Goal: Transaction & Acquisition: Purchase product/service

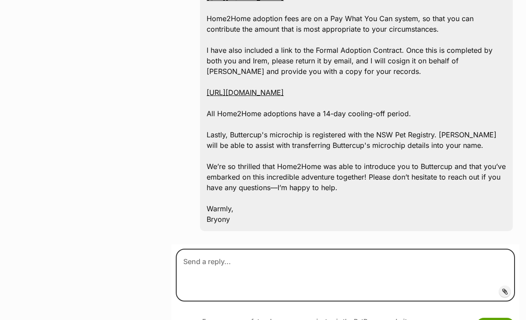
scroll to position [1317, 0]
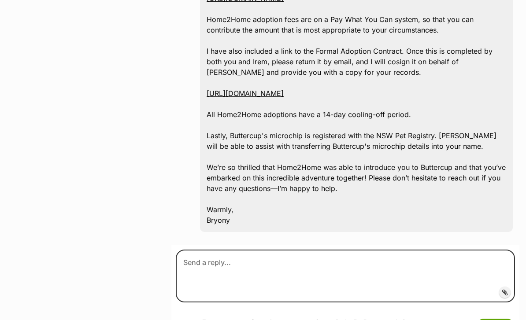
click at [505, 289] on icon at bounding box center [505, 292] width 6 height 7
click at [0, 0] on input "Add attachment" at bounding box center [0, 0] width 0 height 0
click at [507, 289] on icon at bounding box center [505, 292] width 6 height 7
click at [0, 0] on input "Add attachment" at bounding box center [0, 0] width 0 height 0
click at [505, 289] on icon at bounding box center [505, 292] width 6 height 7
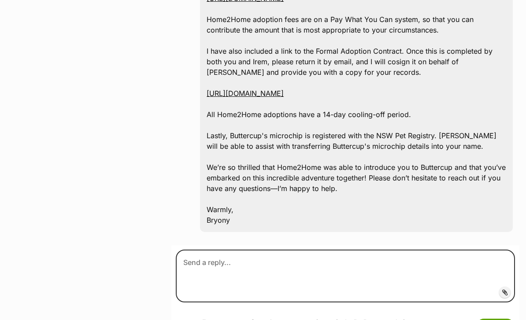
click at [0, 0] on input "Add attachment" at bounding box center [0, 0] width 0 height 0
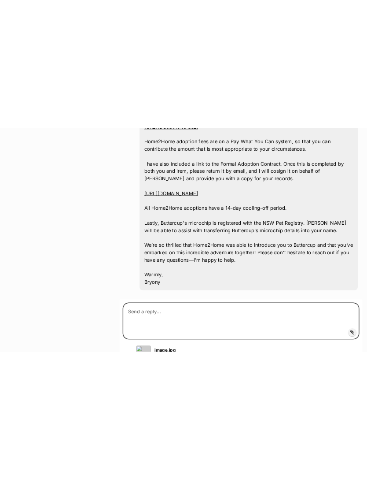
scroll to position [1900, 0]
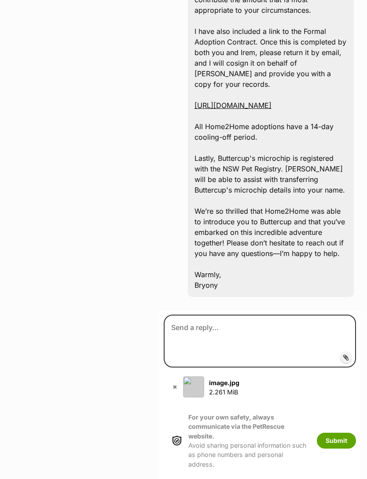
click at [344, 320] on label "Add attachment" at bounding box center [345, 356] width 11 height 11
click at [0, 0] on input "Add attachment" at bounding box center [0, 0] width 0 height 0
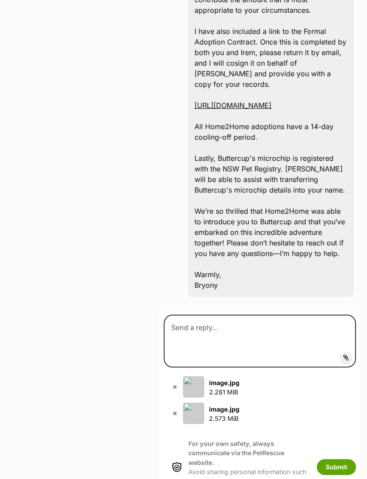
click at [350, 320] on label "Add attachment" at bounding box center [345, 356] width 11 height 11
click at [0, 0] on input "Add attachment" at bounding box center [0, 0] width 0 height 0
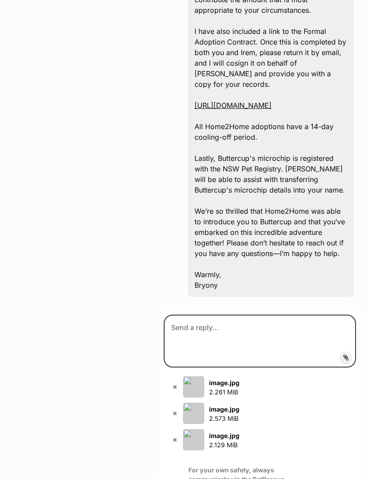
click at [351, 320] on label "Add attachment" at bounding box center [345, 356] width 11 height 11
click at [0, 0] on input "Add attachment" at bounding box center [0, 0] width 0 height 0
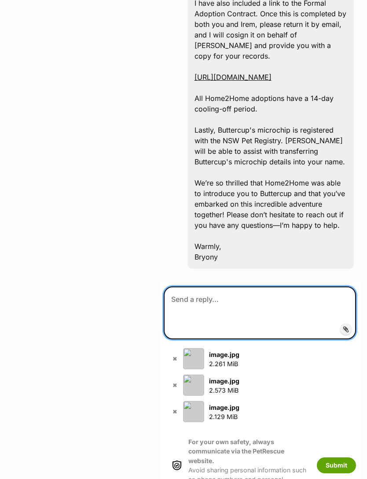
click at [196, 311] on textarea at bounding box center [260, 312] width 192 height 53
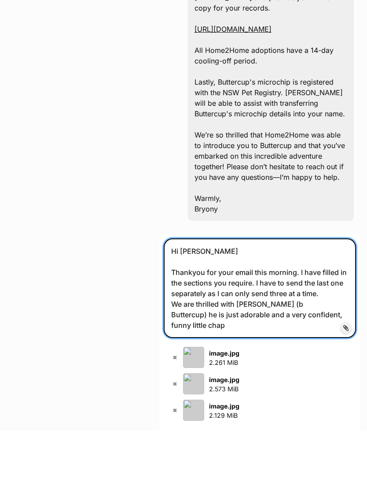
click at [274, 300] on textarea "Hi Bryony Thankyou for your email this morning. I have filled in the sections y…" at bounding box center [260, 336] width 192 height 100
click at [170, 316] on textarea "Hi Bryony Thankyou for your email this morning. I have filled in the sections y…" at bounding box center [260, 336] width 192 height 100
click at [234, 320] on textarea "Hi Bryony Thankyou for your email this morning. I have filled in the sections y…" at bounding box center [260, 336] width 192 height 100
click at [170, 311] on textarea "Hi Bryony Thankyou for your email this morning. I have filled in the sections y…" at bounding box center [260, 336] width 192 height 100
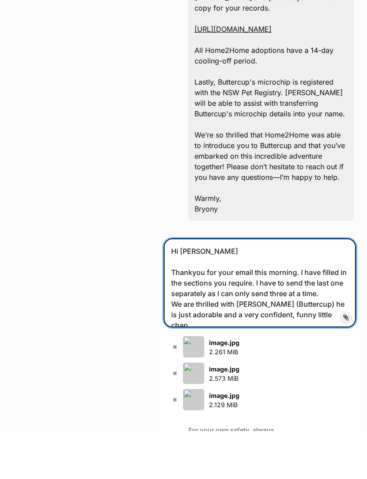
click at [332, 314] on textarea "Hi Bryony Thankyou for your email this morning. I have filled in the sections y…" at bounding box center [260, 330] width 192 height 89
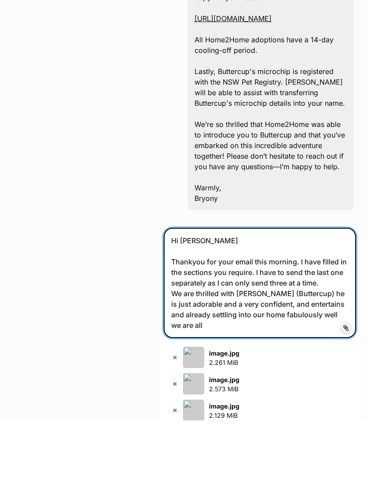
click at [222, 300] on textarea "Hi Bryony Thankyou for your email this morning. I have filled in the sections y…" at bounding box center [260, 341] width 192 height 110
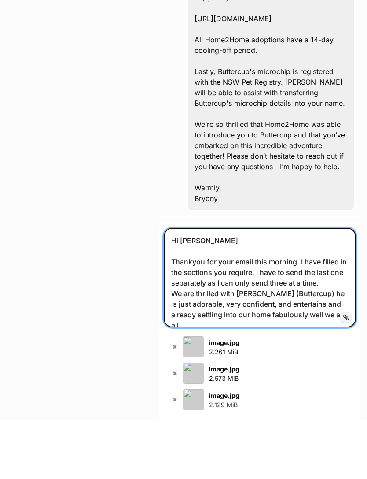
click at [309, 303] on textarea "Hi Bryony Thankyou for your email this morning. I have filled in the sections y…" at bounding box center [260, 336] width 192 height 100
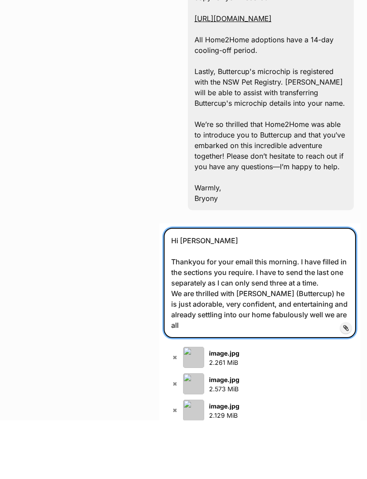
click at [190, 320] on textarea "Hi Bryony Thankyou for your email this morning. I have filled in the sections y…" at bounding box center [260, 341] width 192 height 110
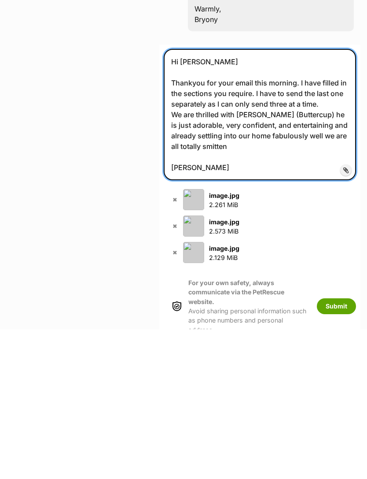
scroll to position [2028, 0]
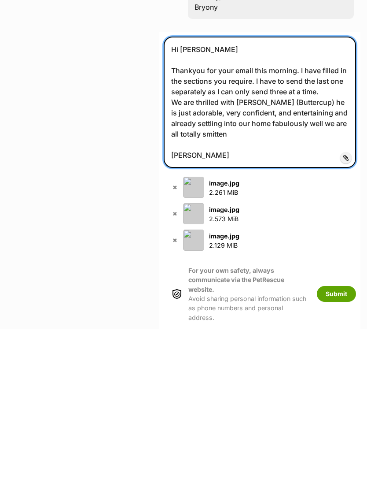
type textarea "Hi Bryony Thankyou for your email this morning. I have filled in the sections y…"
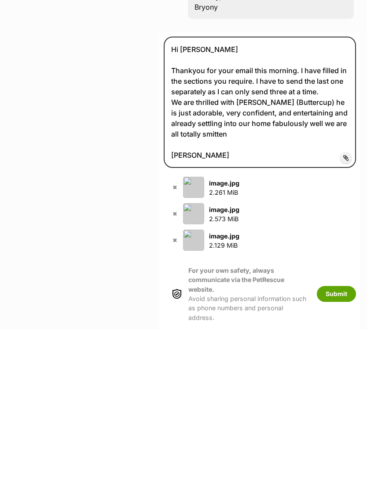
click at [340, 320] on button "Submit" at bounding box center [336, 444] width 39 height 16
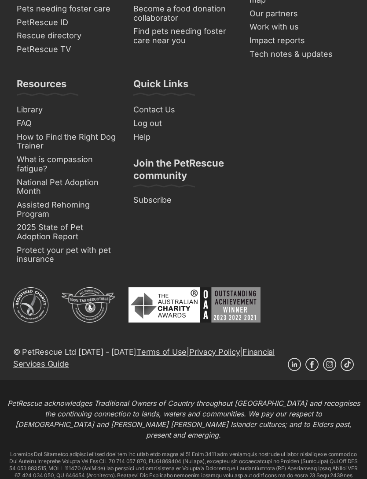
scroll to position [2812, 0]
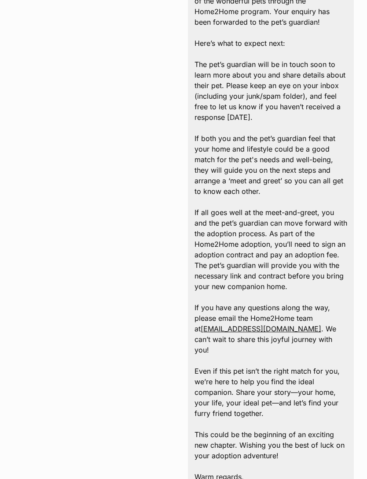
scroll to position [2093, 0]
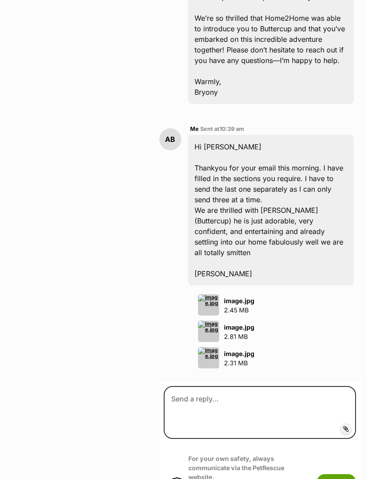
click at [344, 425] on icon at bounding box center [347, 428] width 6 height 7
click at [0, 0] on input "Add attachment" at bounding box center [0, 0] width 0 height 0
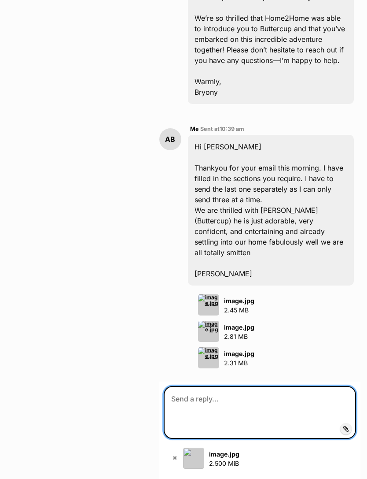
click at [194, 389] on textarea at bounding box center [260, 412] width 192 height 53
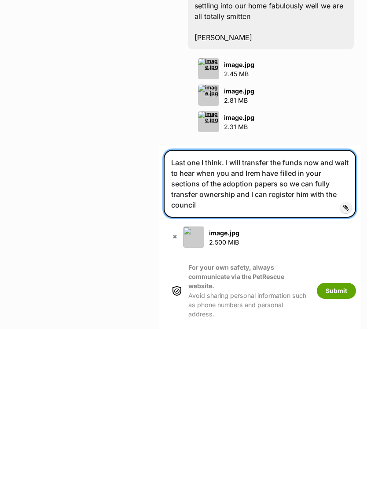
type textarea "Last one I think. I will transfer the funds now and wait to hear when you and I…"
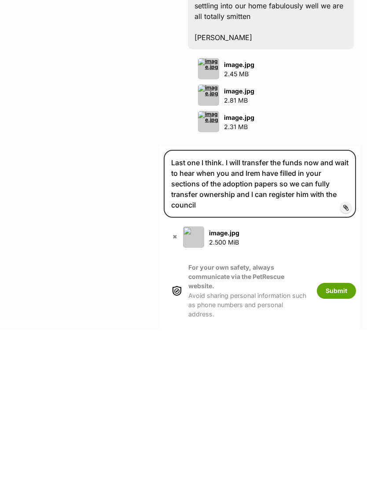
click at [340, 433] on button "Submit" at bounding box center [336, 441] width 39 height 16
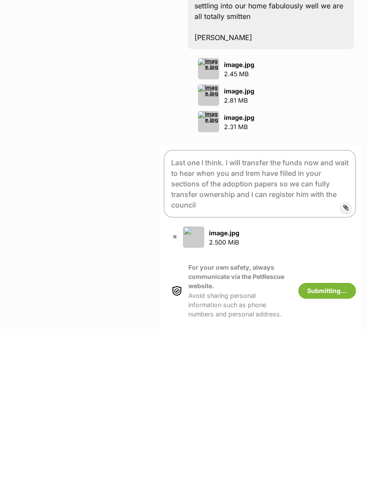
scroll to position [2329, 0]
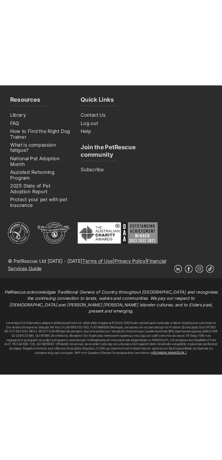
scroll to position [2151, 0]
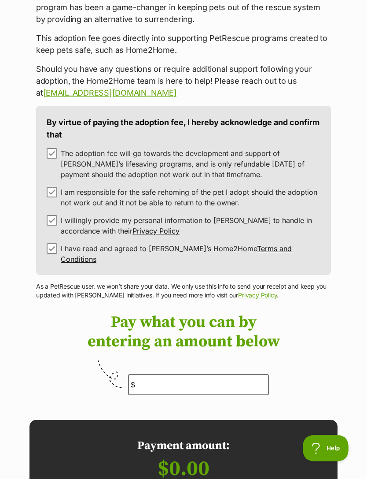
scroll to position [229, 0]
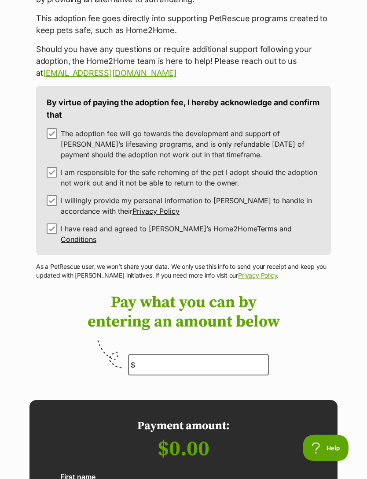
click at [153, 355] on input "number" at bounding box center [198, 365] width 141 height 21
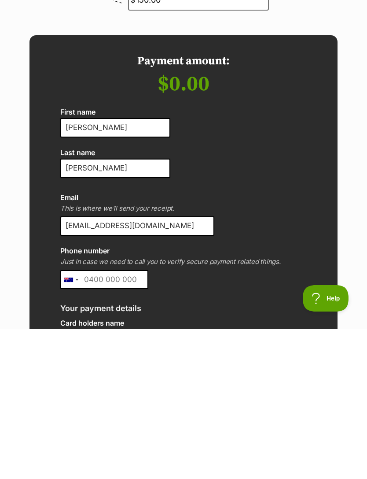
scroll to position [446, 0]
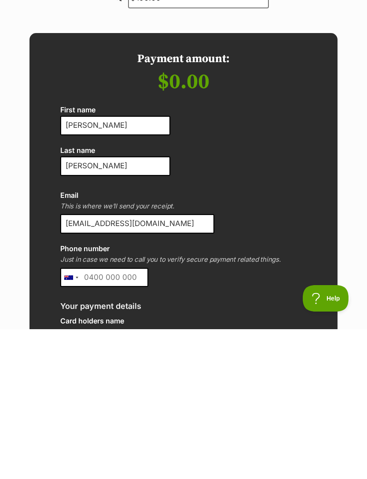
type input "150.00"
click at [142, 418] on input "Phone number" at bounding box center [104, 427] width 88 height 19
type input "0413343121"
click at [178, 364] on input "[EMAIL_ADDRESS][DOMAIN_NAME]" at bounding box center [137, 373] width 154 height 19
type input "[EMAIL_ADDRESS][DOMAIN_NAME]"
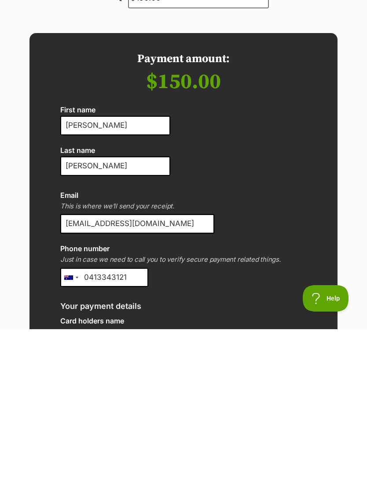
click at [134, 418] on input "0413343121" at bounding box center [104, 427] width 88 height 19
click at [96, 306] on input "Berry" at bounding box center [115, 315] width 110 height 19
type input "B"
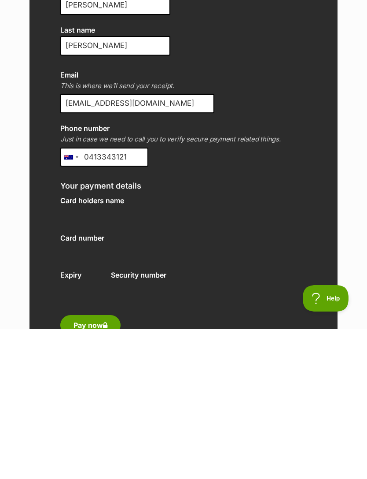
scroll to position [583, 0]
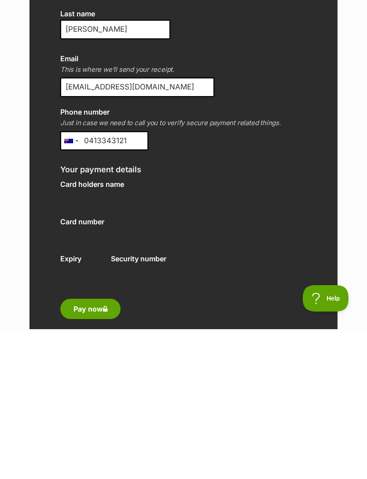
type input "Johnson-Berry"
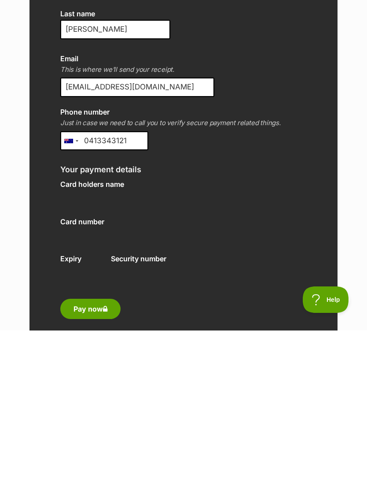
click at [107, 454] on icon "submit" at bounding box center [105, 457] width 4 height 7
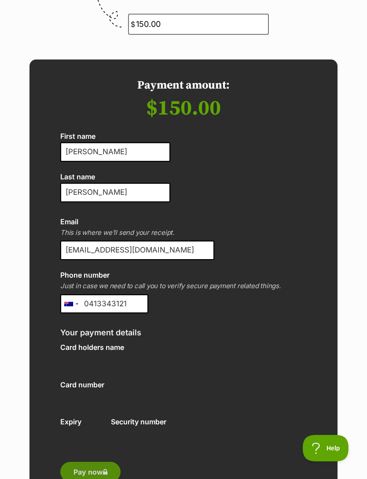
scroll to position [567, 0]
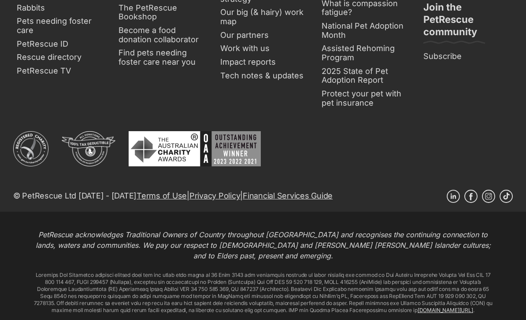
click at [378, 272] on p "[DOMAIN_NAME][URL] ." at bounding box center [263, 293] width 462 height 42
